Goal: Task Accomplishment & Management: Use online tool/utility

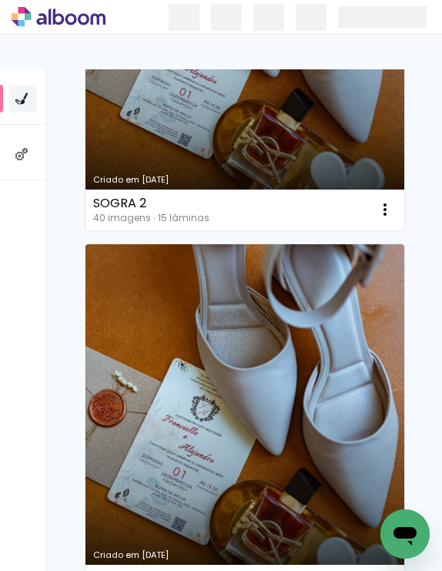
scroll to position [3015, 0]
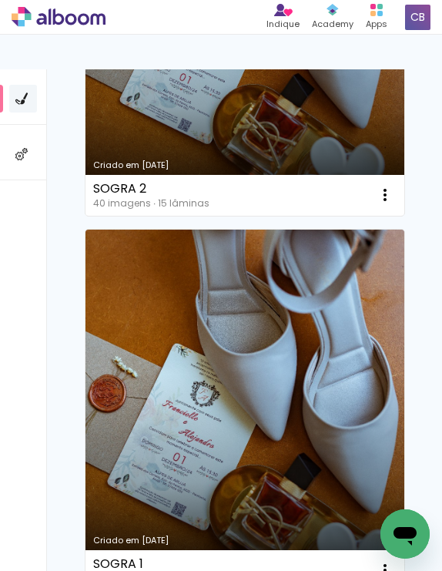
click at [156, 453] on link "Criado em [DATE]" at bounding box center [244, 410] width 319 height 361
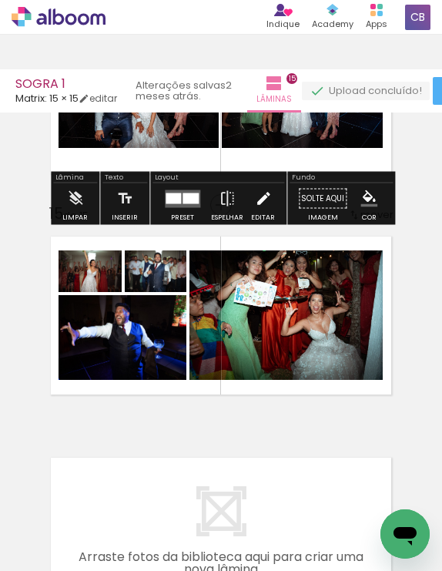
scroll to position [3029, 0]
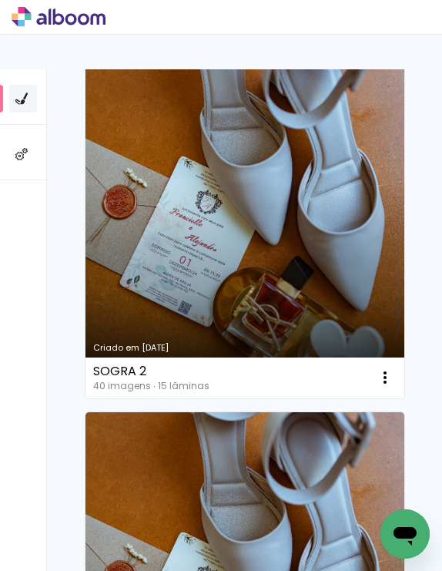
scroll to position [2821, 0]
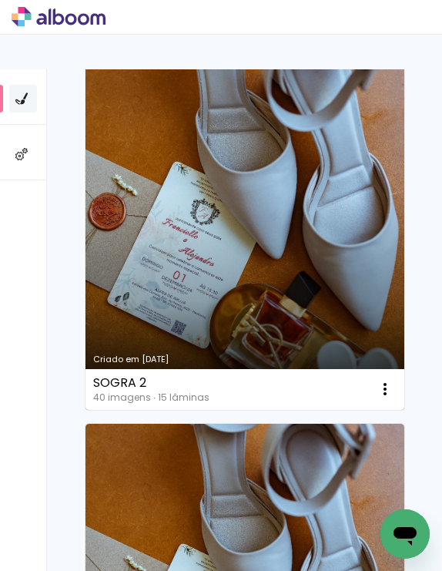
click at [238, 242] on link "Criado em [DATE]" at bounding box center [244, 228] width 319 height 361
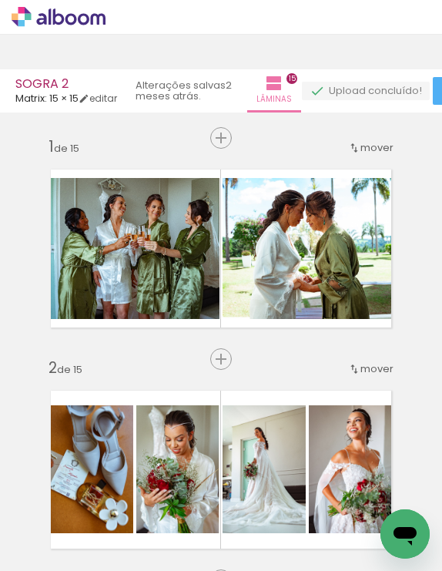
scroll to position [2744, 0]
